Goal: Task Accomplishment & Management: Use online tool/utility

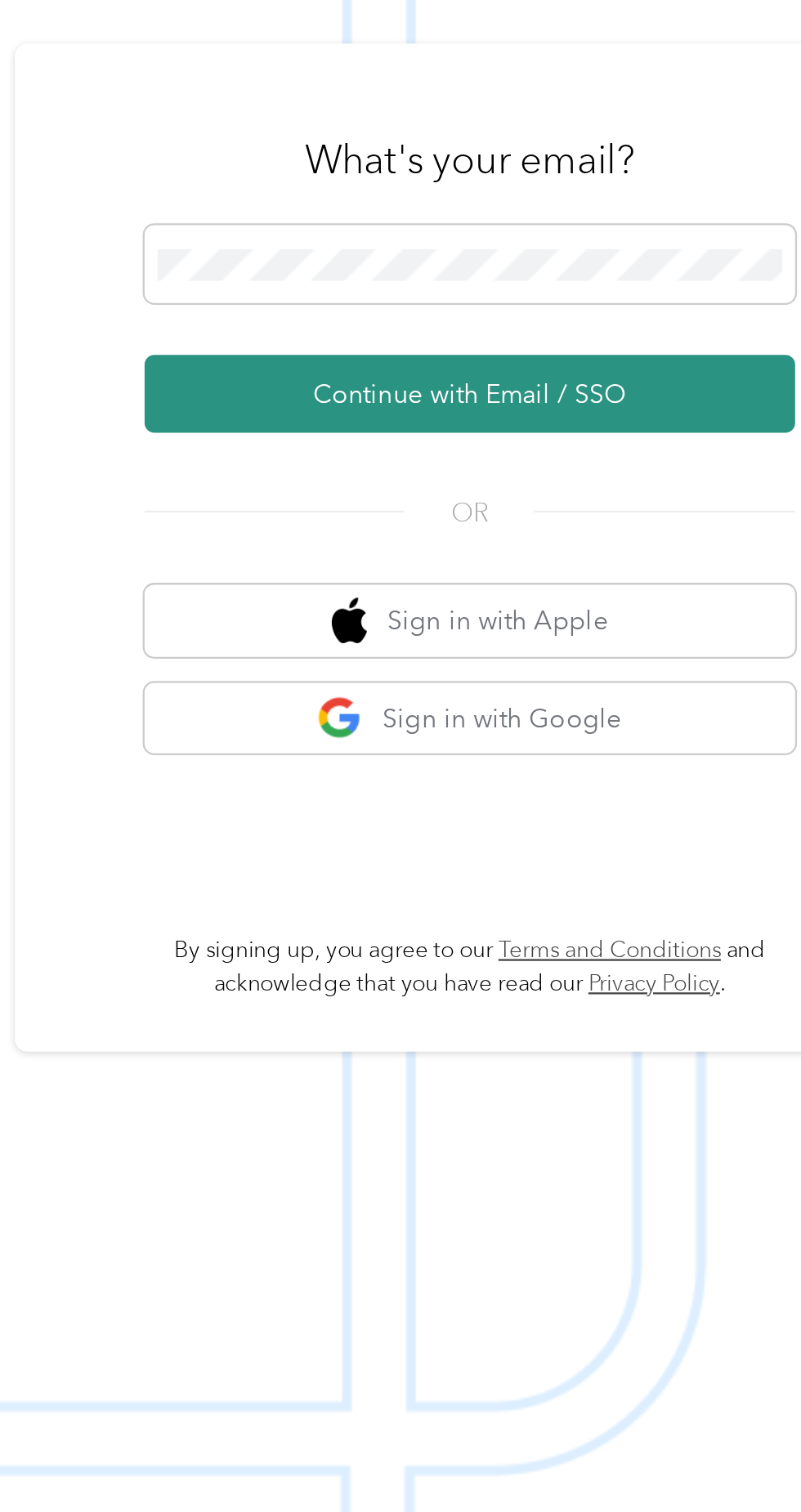
click at [669, 823] on button "Continue with Email / SSO" at bounding box center [592, 806] width 287 height 35
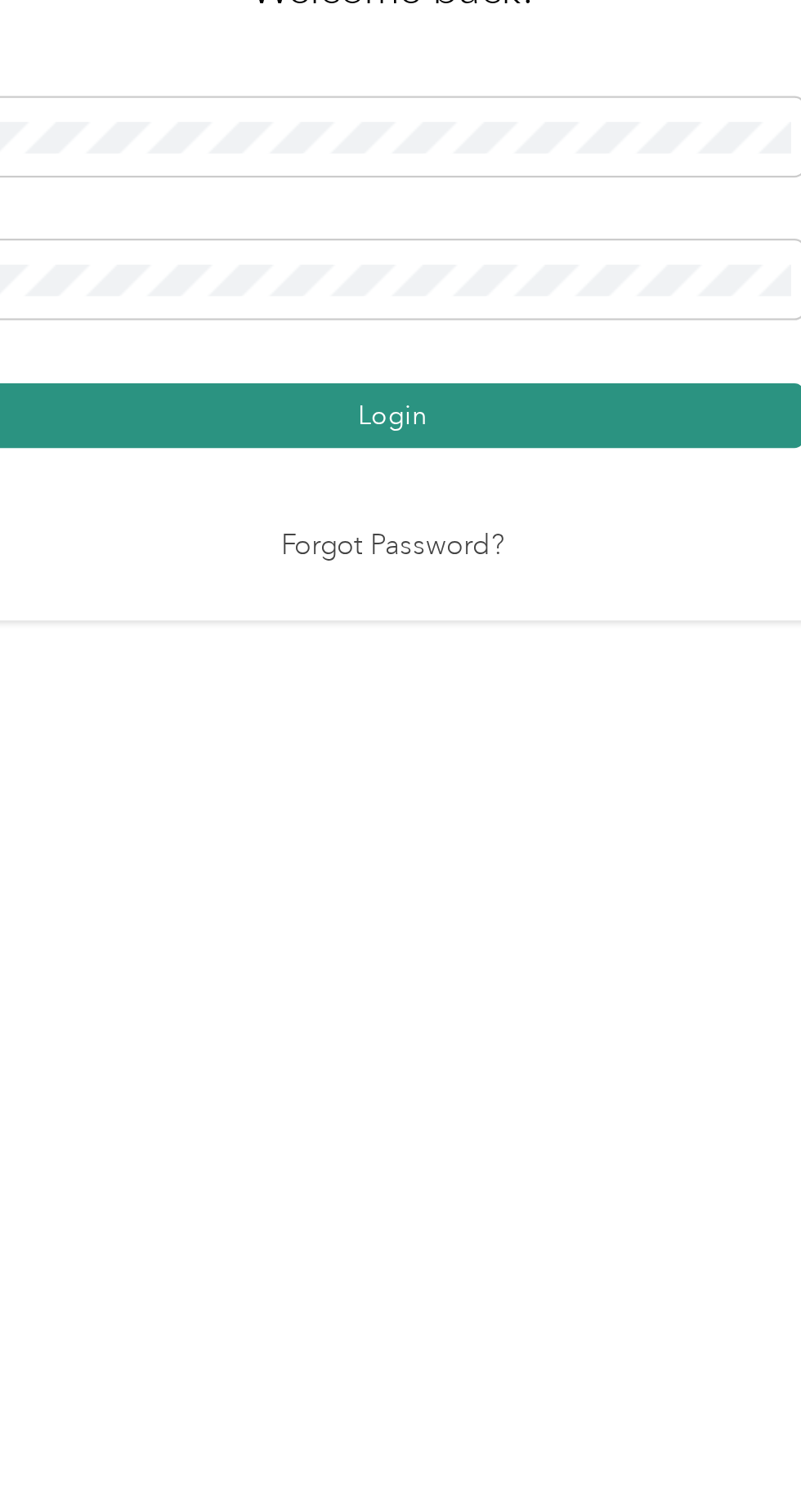
click at [514, 881] on button "Login" at bounding box center [395, 866] width 363 height 28
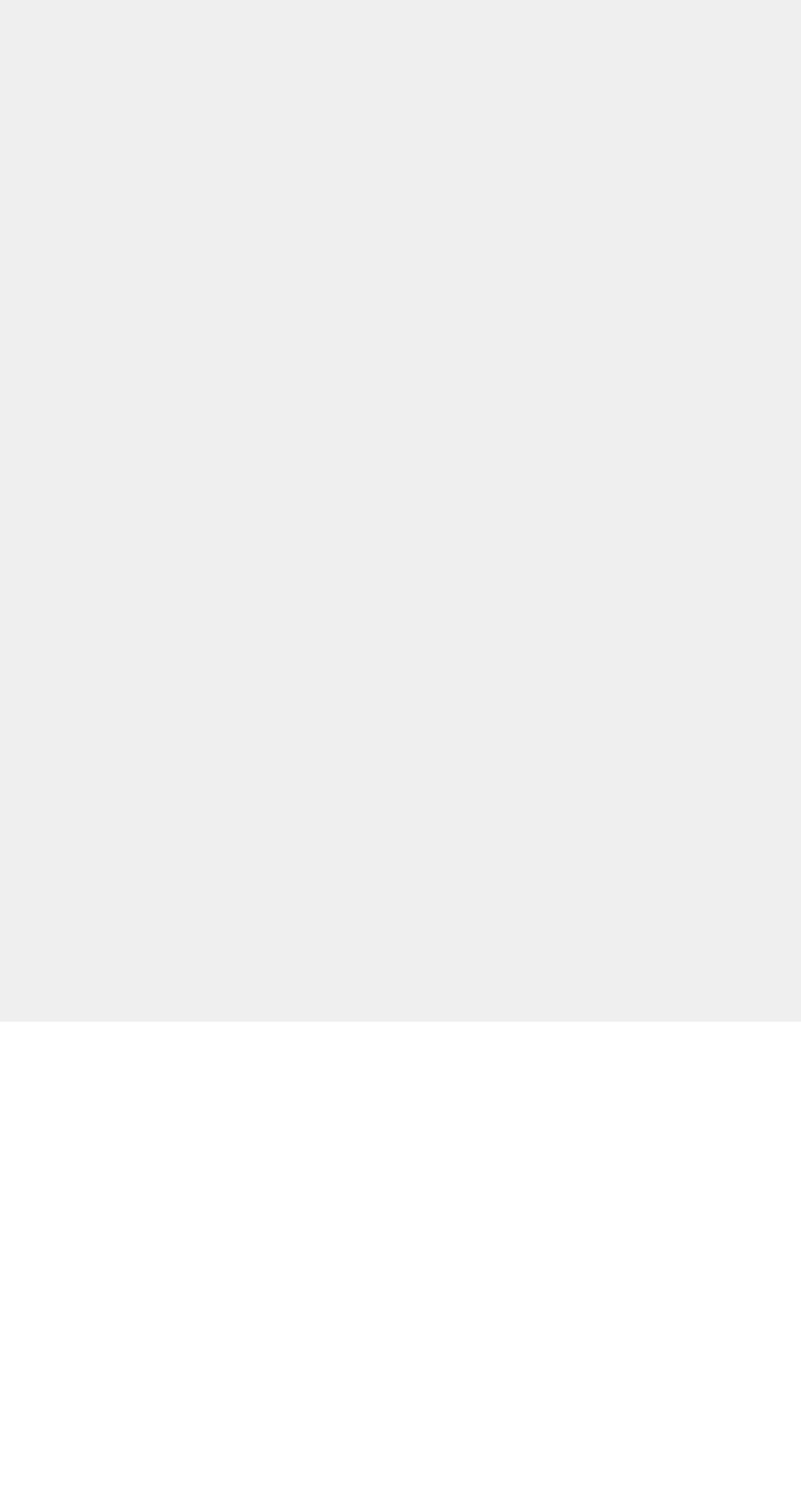
scroll to position [12, 0]
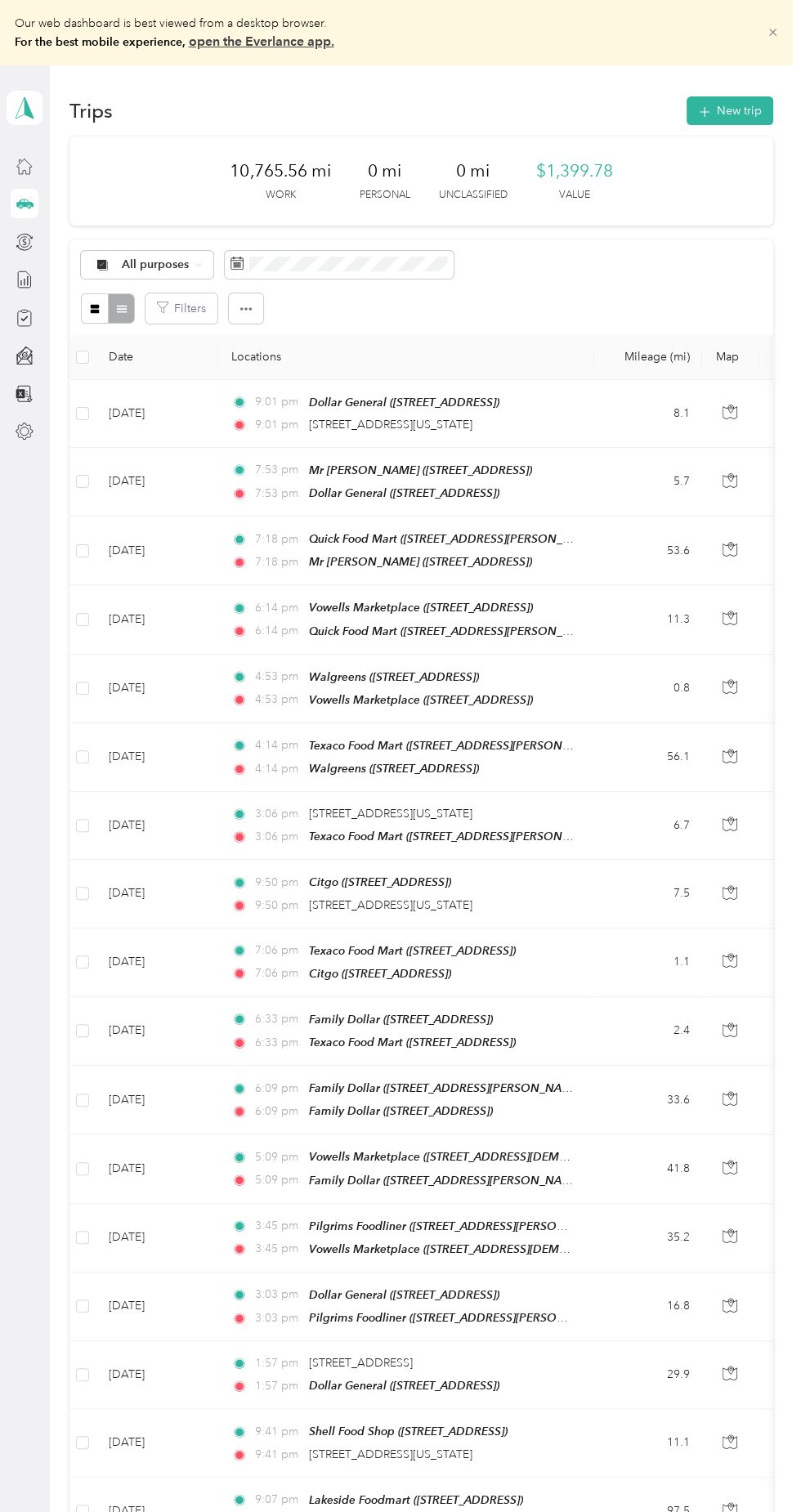
click at [779, 30] on icon at bounding box center [773, 32] width 12 height 12
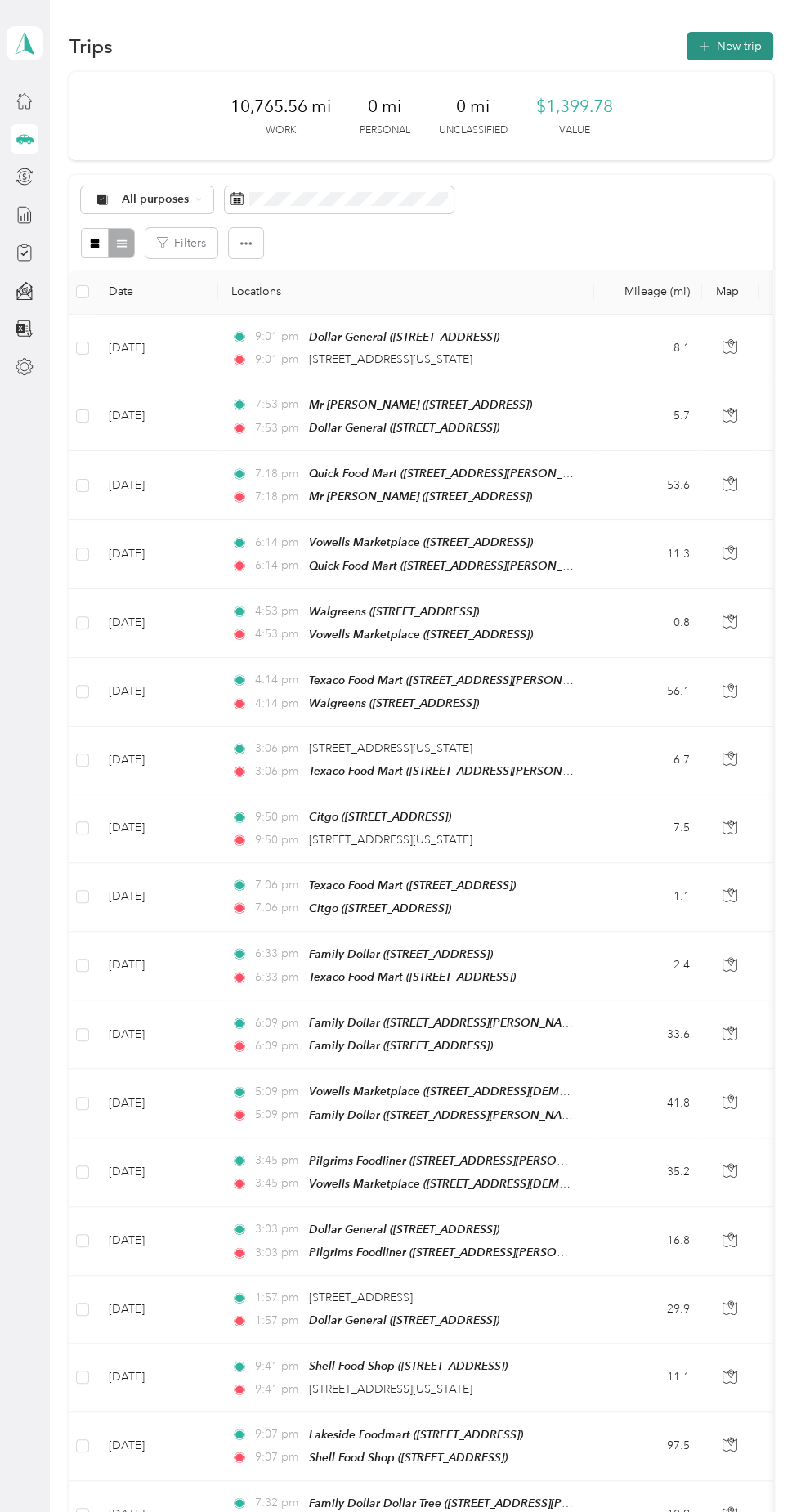
click at [733, 46] on button "New trip" at bounding box center [730, 46] width 87 height 28
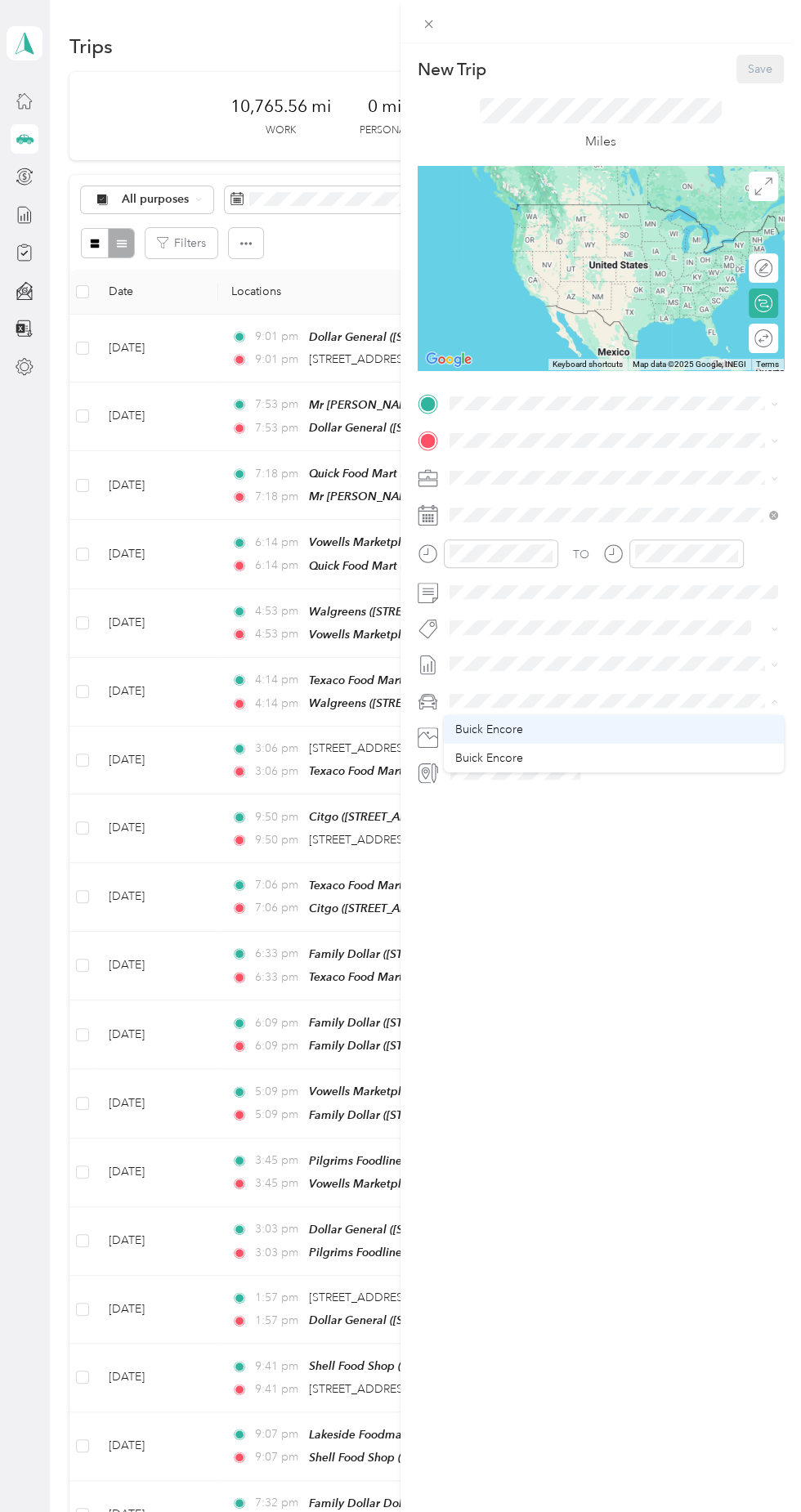
click at [536, 728] on div "Buick Encore" at bounding box center [614, 729] width 317 height 17
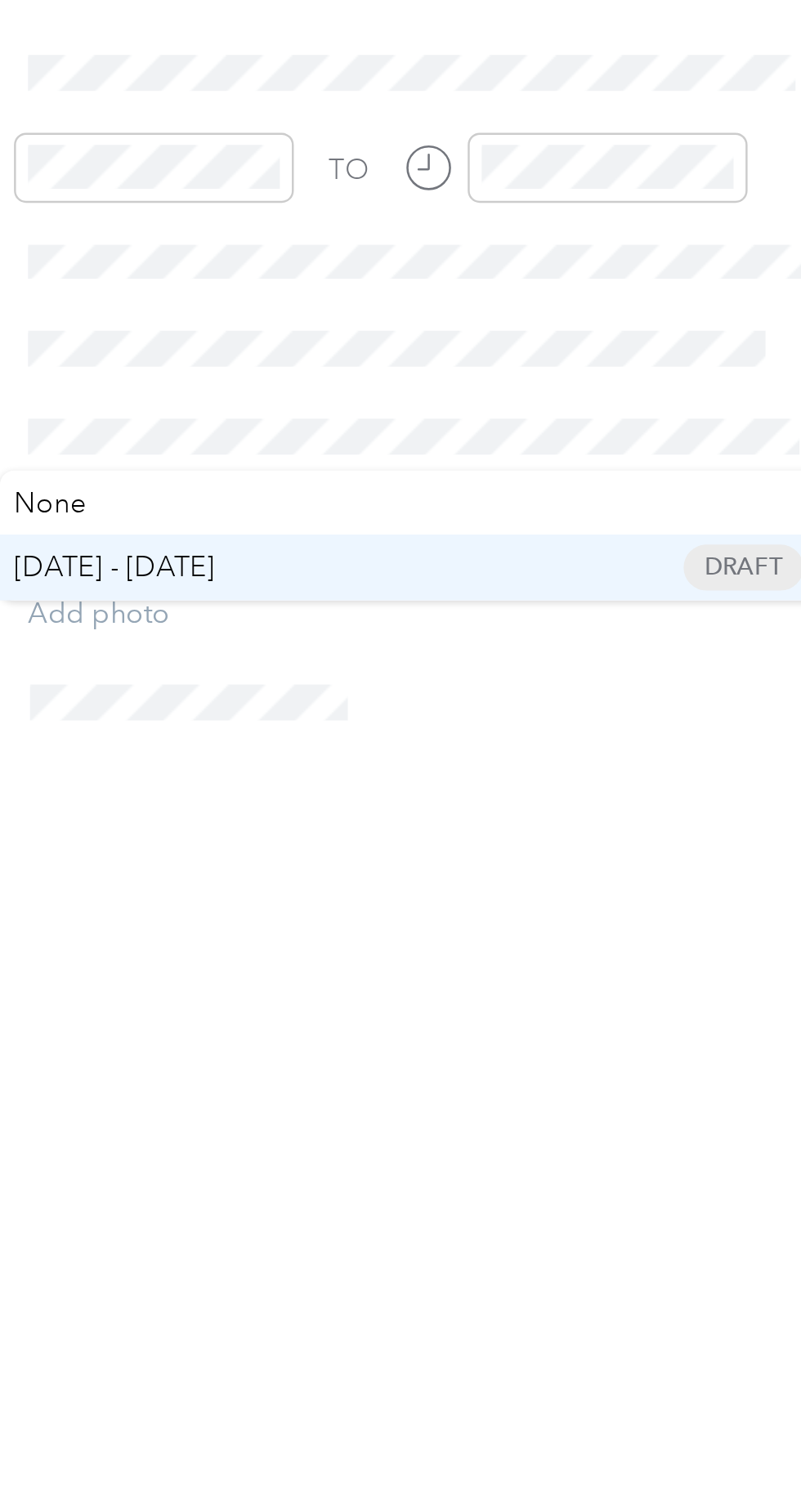
click at [520, 712] on span "[DATE] - [DATE]" at bounding box center [485, 717] width 82 height 17
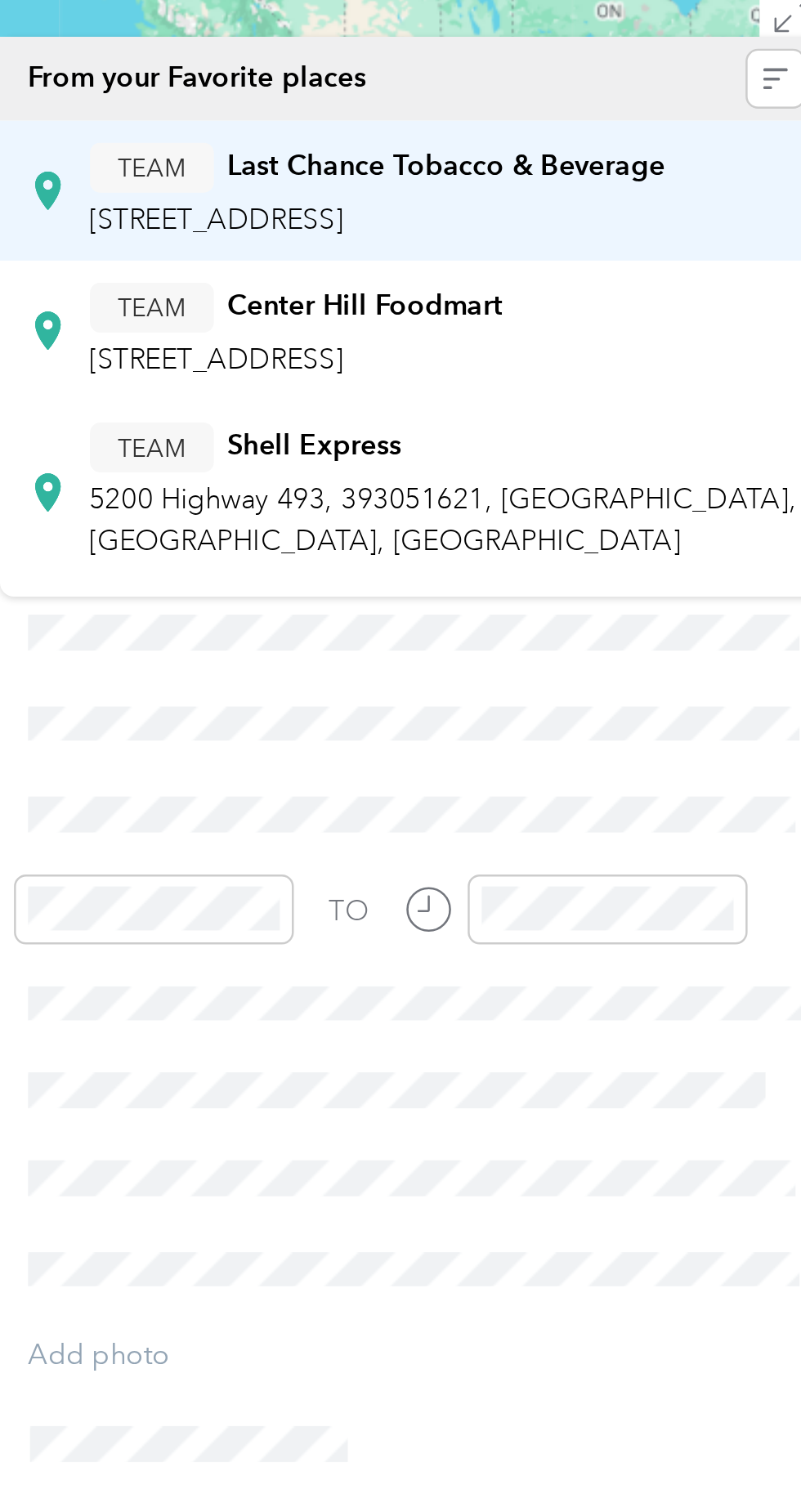
click at [579, 270] on span "[STREET_ADDRESS]" at bounding box center [527, 271] width 104 height 14
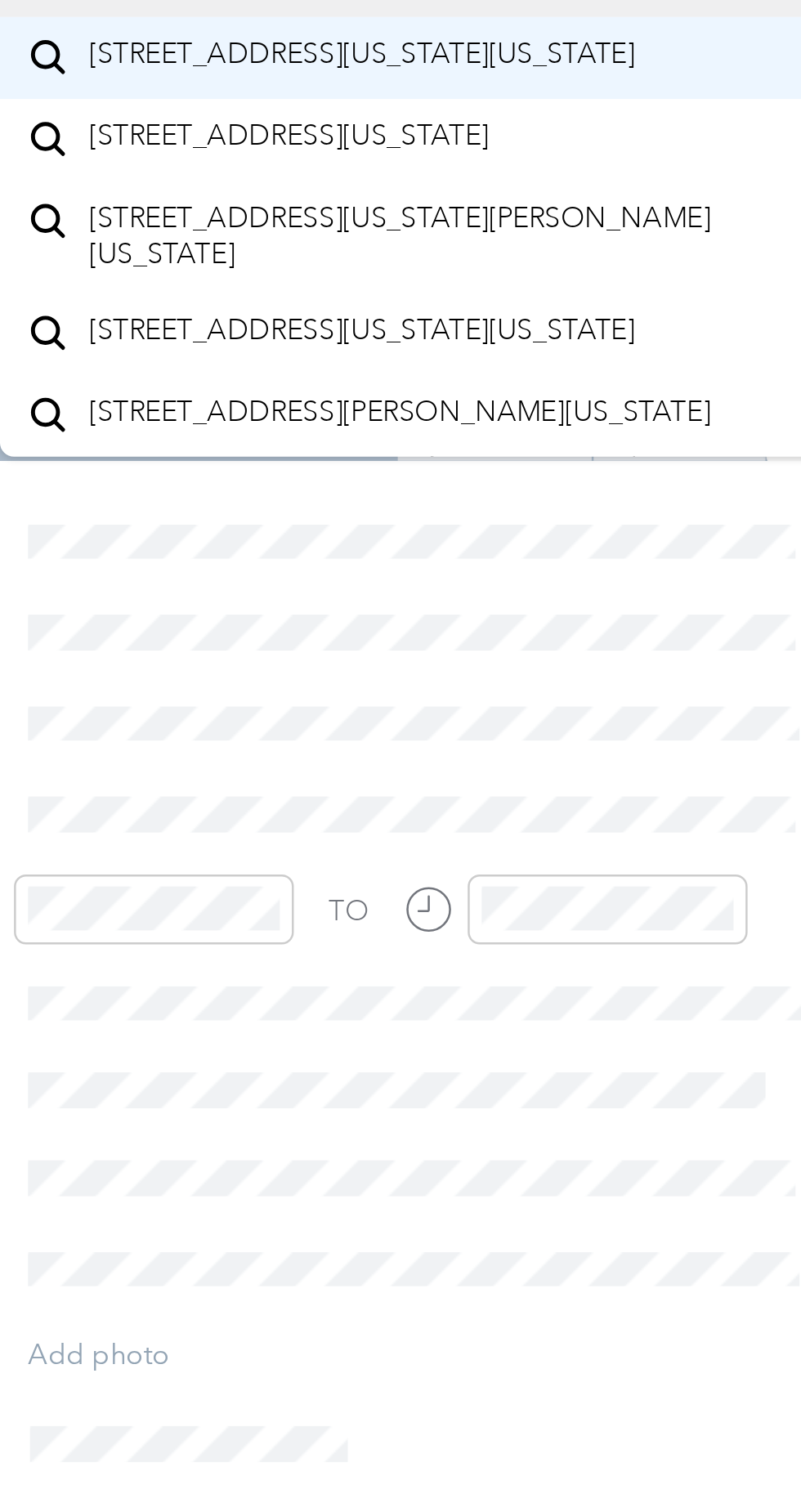
click at [642, 212] on span "[STREET_ADDRESS][US_STATE][US_STATE]" at bounding box center [586, 205] width 223 height 15
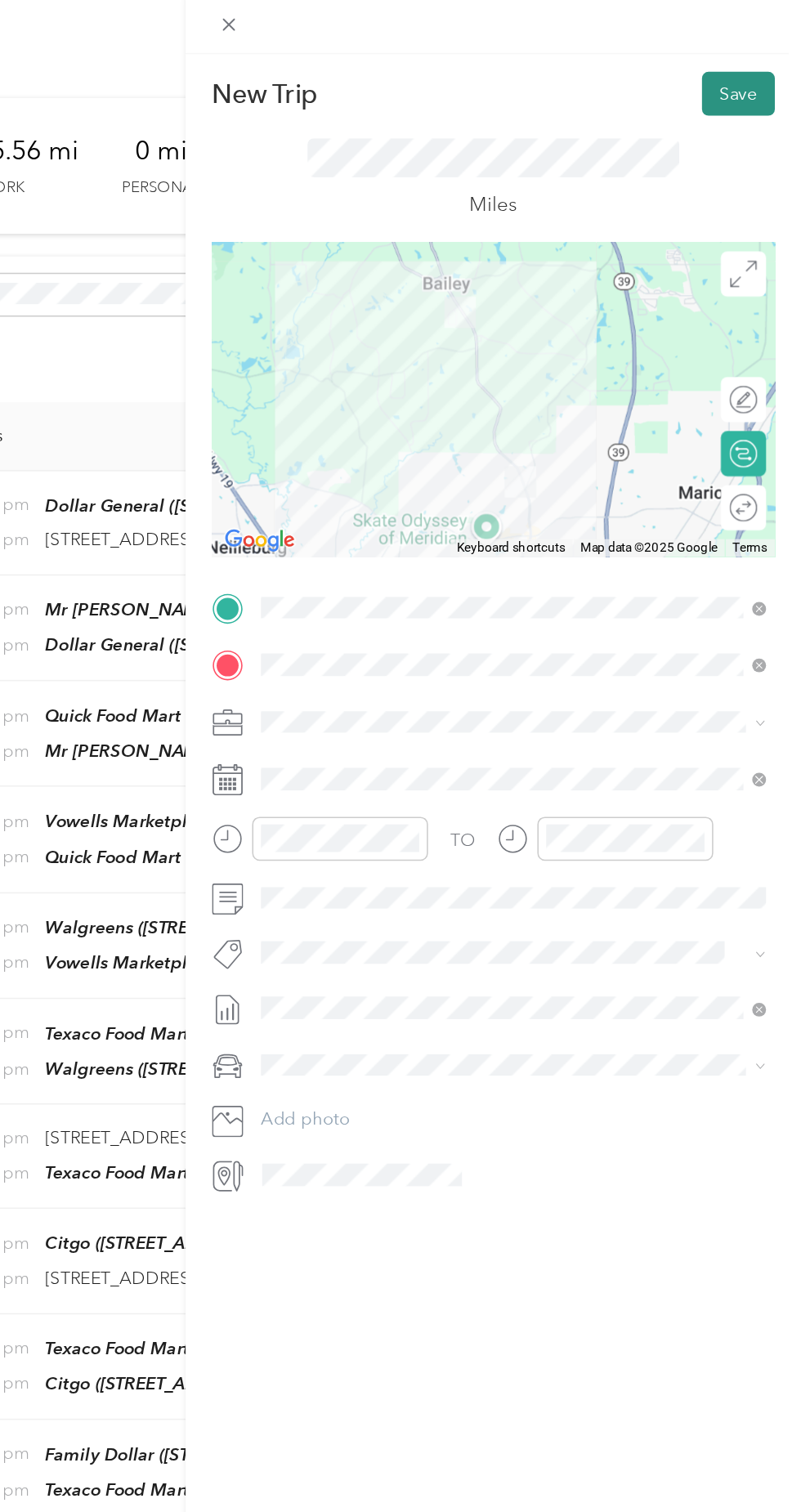
click at [760, 68] on button "Save" at bounding box center [760, 68] width 47 height 28
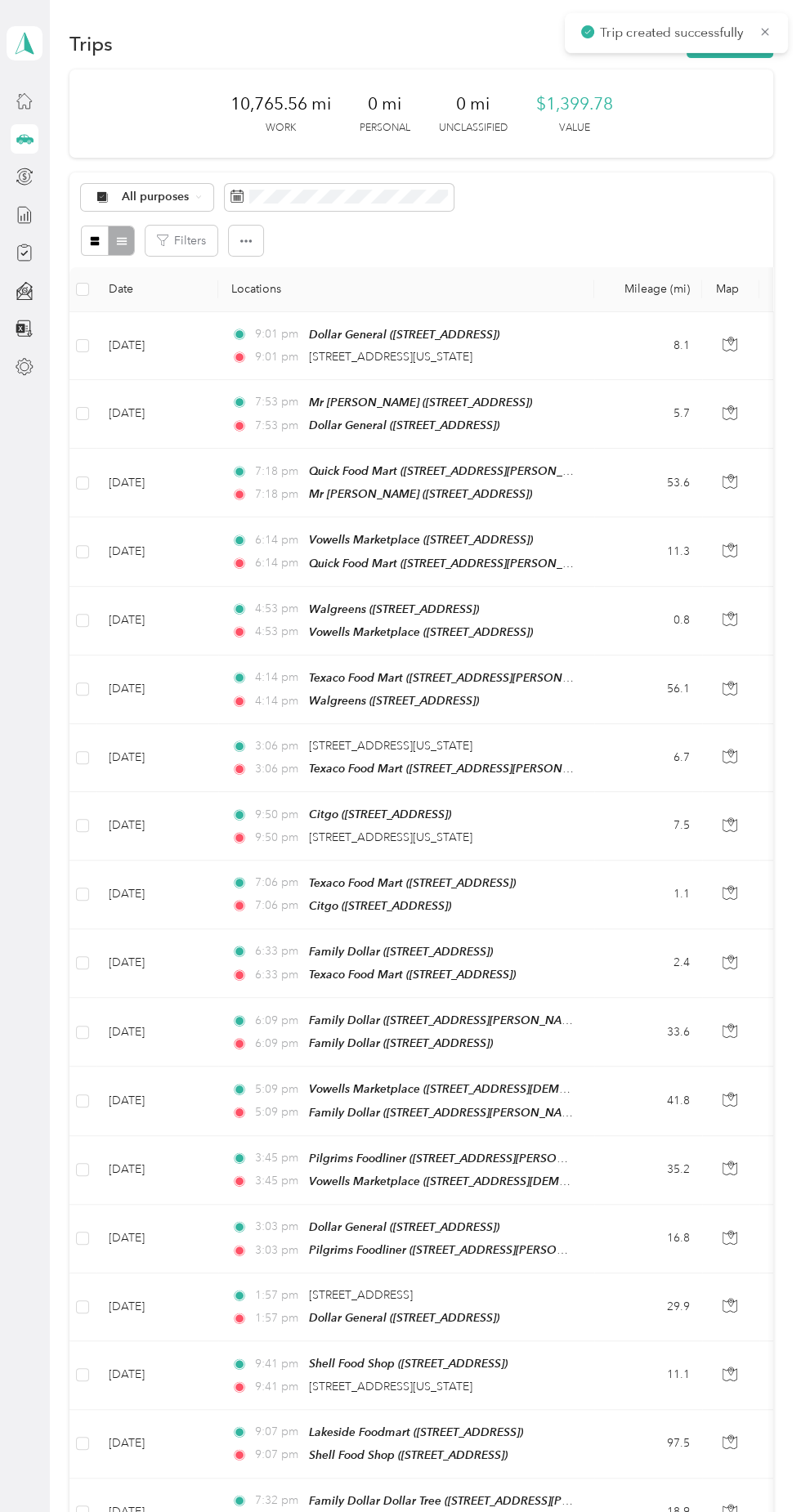
scroll to position [5, 0]
